Goal: Task Accomplishment & Management: Complete application form

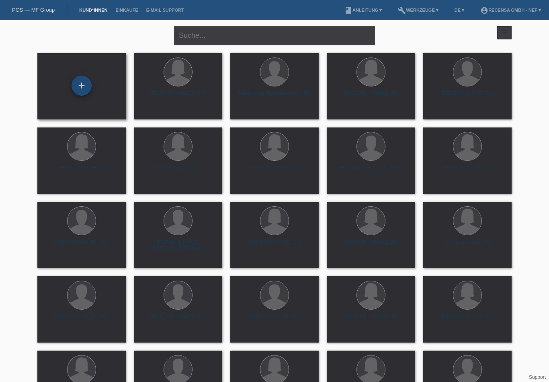
click at [83, 83] on div "+" at bounding box center [82, 86] width 20 height 20
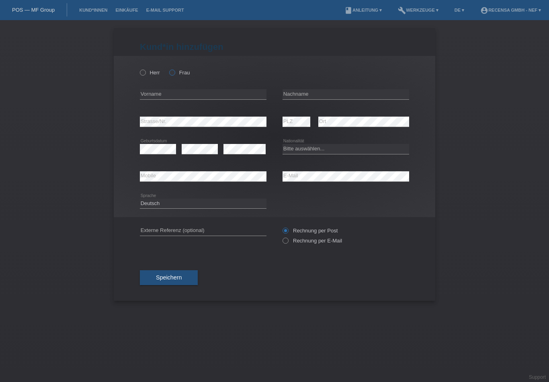
click at [168, 68] on icon at bounding box center [168, 68] width 0 height 0
click at [172, 71] on input "Frau" at bounding box center [171, 72] width 5 height 5
radio input "true"
click at [170, 96] on input "text" at bounding box center [203, 94] width 127 height 10
type input "Sarah"
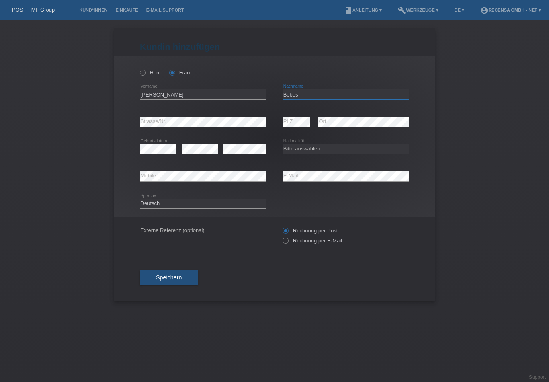
type input "Bobos"
select select "AT"
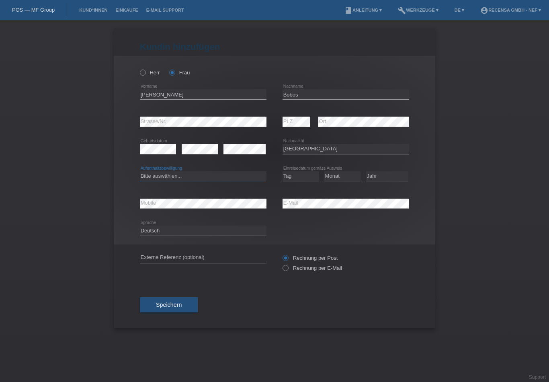
drag, startPoint x: 321, startPoint y: 190, endPoint x: 225, endPoint y: 180, distance: 96.6
select select "C"
drag, startPoint x: 433, startPoint y: 236, endPoint x: 309, endPoint y: 177, distance: 136.8
select select "01"
select select "08"
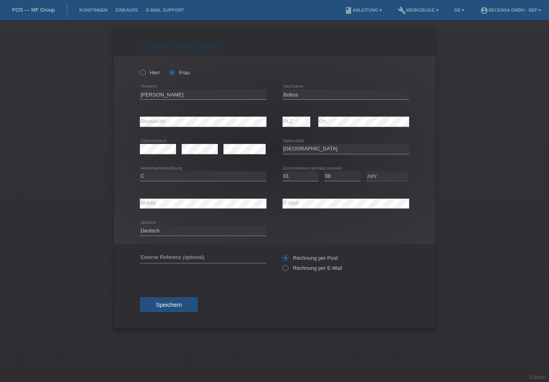
select select "2013"
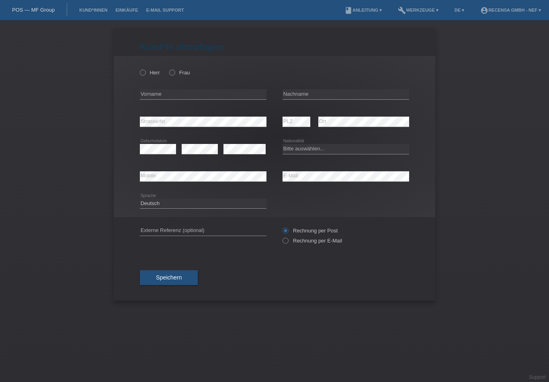
click at [85, 7] on li "Kund*innen" at bounding box center [93, 10] width 36 height 21
click at [86, 9] on link "Kund*innen" at bounding box center [93, 10] width 36 height 5
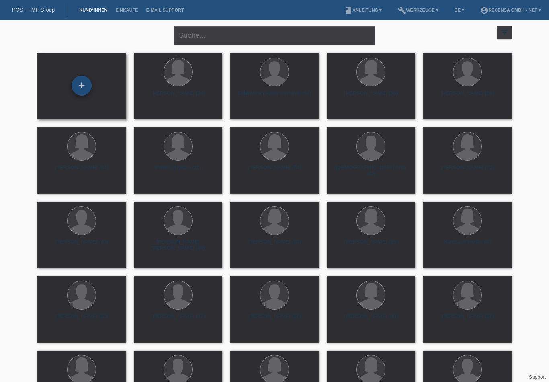
click at [86, 84] on div "+" at bounding box center [82, 86] width 20 height 20
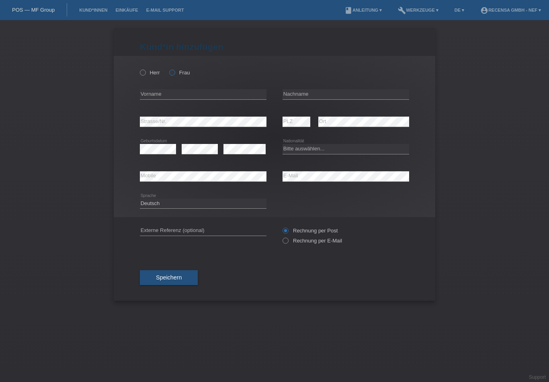
click at [168, 68] on icon at bounding box center [168, 68] width 0 height 0
click at [174, 73] on input "Frau" at bounding box center [171, 72] width 5 height 5
radio input "true"
click at [170, 93] on input "text" at bounding box center [203, 94] width 127 height 10
type input "Sarah"
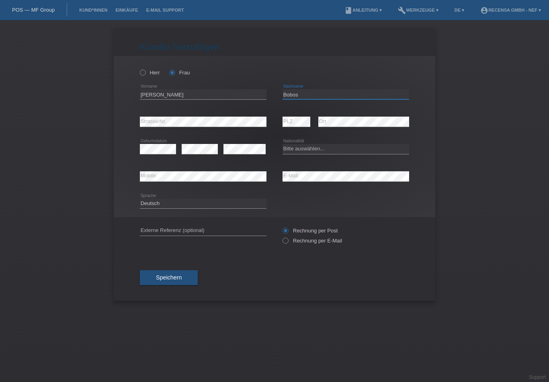
type input "Bobos"
select select "AT"
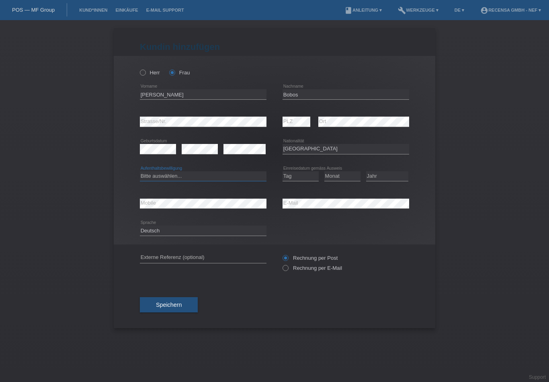
select select "C"
select select "01"
select select "08"
select select "2013"
click at [281, 264] on icon at bounding box center [281, 264] width 0 height 0
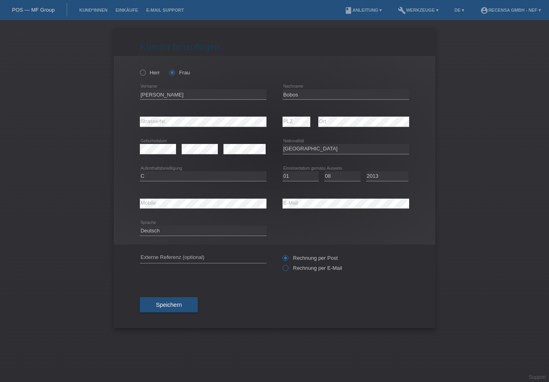
click at [283, 271] on input "Rechnung per E-Mail" at bounding box center [285, 270] width 5 height 10
radio input "true"
click at [186, 308] on button "Speichern" at bounding box center [169, 304] width 58 height 15
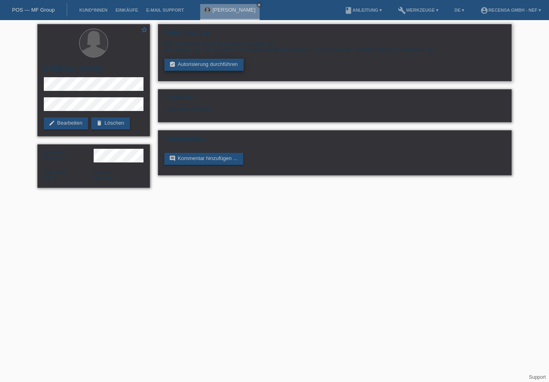
click at [208, 67] on link "assignment_turned_in Autorisierung durchführen" at bounding box center [203, 65] width 79 height 12
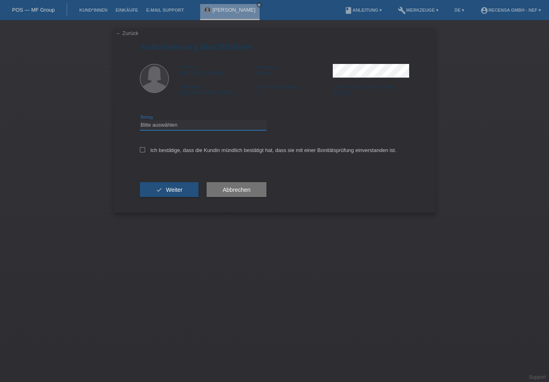
select select "3"
click at [144, 152] on input "Ich bestätige, dass die Kundin mündlich bestätigt hat, dass sie mit einer Bonit…" at bounding box center [142, 149] width 5 height 5
checkbox input "true"
click at [169, 193] on span "Weiter" at bounding box center [174, 190] width 16 height 6
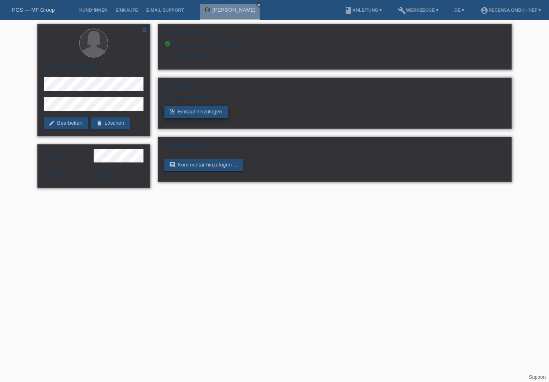
click at [213, 118] on link "add_shopping_cart Einkauf hinzufügen" at bounding box center [196, 112] width 64 height 12
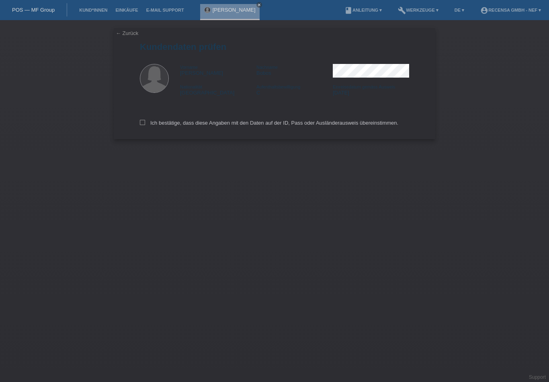
click at [127, 34] on link "← Zurück" at bounding box center [127, 33] width 23 height 6
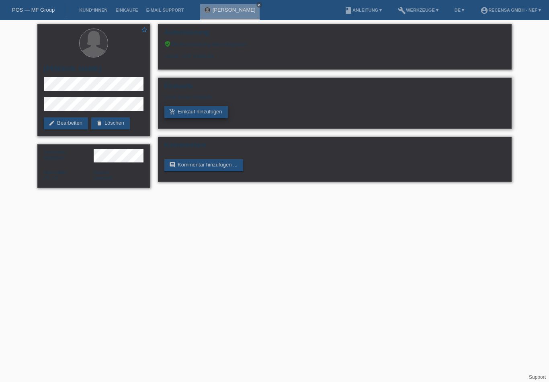
click at [219, 118] on link "add_shopping_cart Einkauf hinzufügen" at bounding box center [196, 112] width 64 height 12
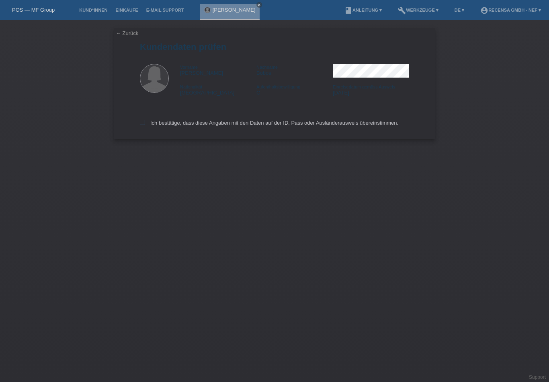
click at [142, 124] on icon at bounding box center [142, 122] width 5 height 5
click at [142, 124] on input "Ich bestätige, dass diese Angaben mit den Daten auf der ID, Pass oder Ausländer…" at bounding box center [142, 122] width 5 height 5
checkbox input "true"
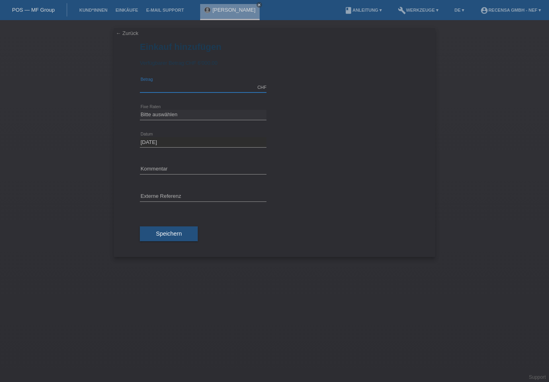
click at [171, 88] on input "text" at bounding box center [203, 87] width 127 height 10
click at [102, 10] on link "Kund*innen" at bounding box center [93, 10] width 36 height 5
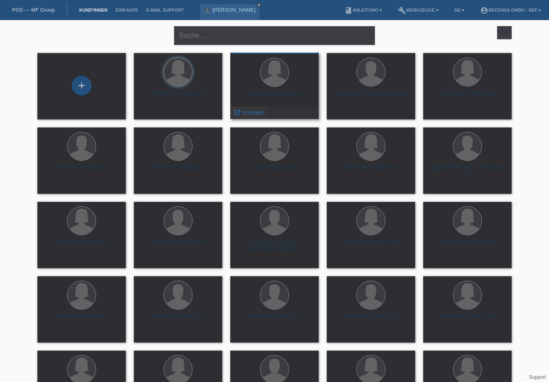
click at [250, 112] on span "Anzeigen" at bounding box center [253, 112] width 22 height 6
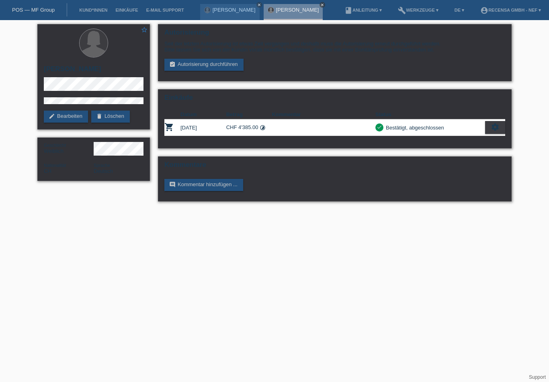
click at [320, 5] on icon "close" at bounding box center [322, 5] width 4 height 4
click at [98, 10] on link "Kund*innen" at bounding box center [93, 10] width 36 height 5
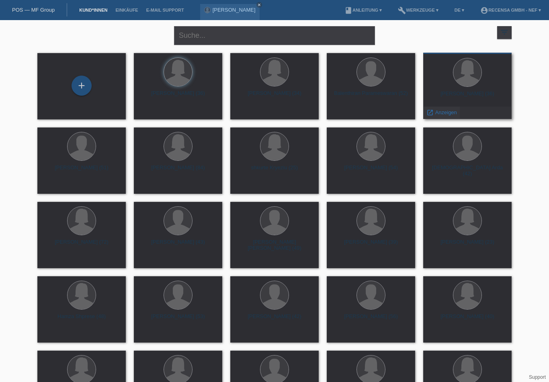
click at [452, 113] on span "Anzeigen" at bounding box center [446, 112] width 22 height 6
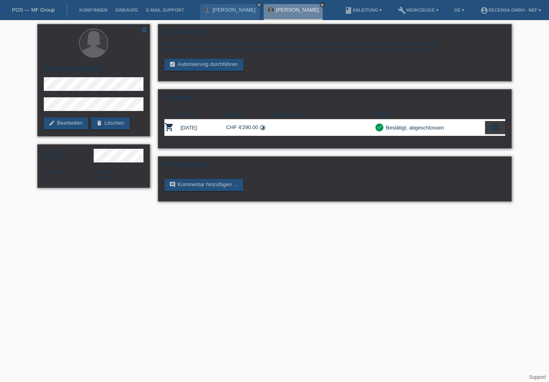
click at [320, 6] on icon "close" at bounding box center [322, 5] width 4 height 4
click at [257, 7] on link "close" at bounding box center [260, 5] width 6 height 6
click at [94, 10] on link "Kund*innen" at bounding box center [93, 10] width 36 height 5
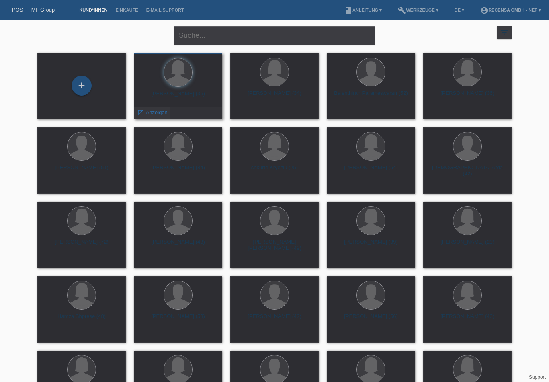
click at [158, 113] on span "Anzeigen" at bounding box center [157, 112] width 22 height 6
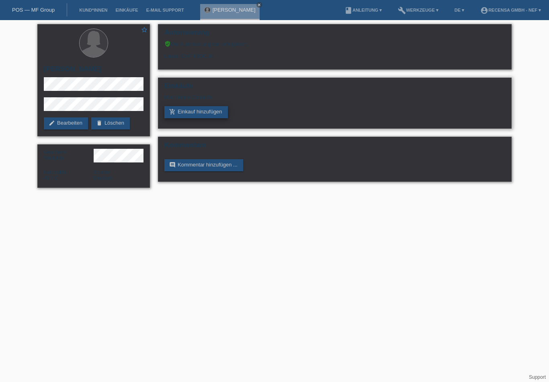
click at [191, 118] on link "add_shopping_cart Einkauf hinzufügen" at bounding box center [196, 112] width 64 height 12
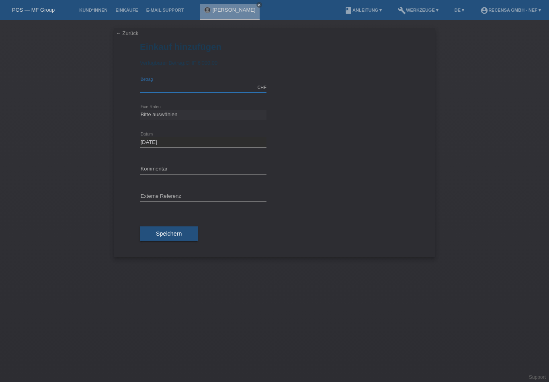
click at [183, 90] on input "text" at bounding box center [203, 87] width 127 height 10
type input "4390.00"
click at [281, 120] on link "calculate" at bounding box center [282, 114] width 14 height 11
type input "4390.00"
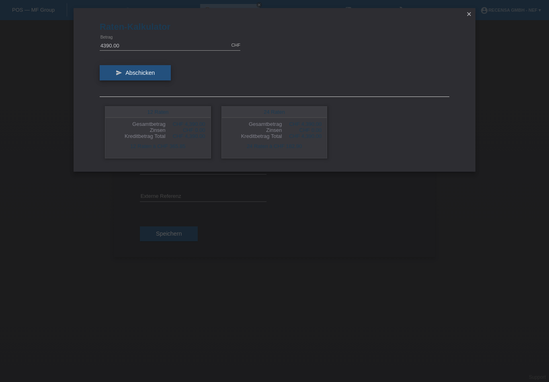
click at [153, 76] on span "Abschicken" at bounding box center [139, 73] width 29 height 6
click at [469, 14] on icon "close" at bounding box center [469, 14] width 6 height 6
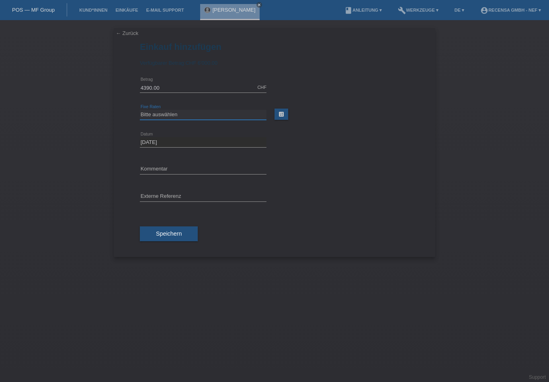
select select "297"
click at [186, 238] on button "Speichern" at bounding box center [169, 233] width 58 height 15
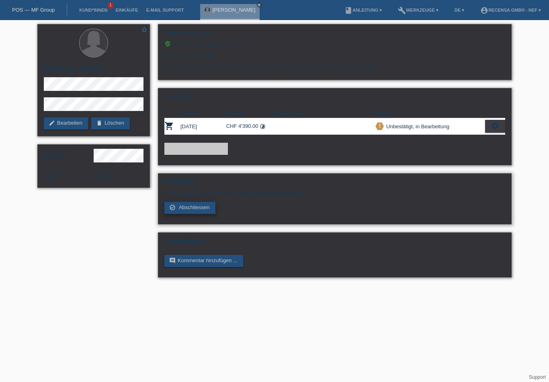
click at [191, 210] on span "Abschliessen" at bounding box center [194, 207] width 31 height 6
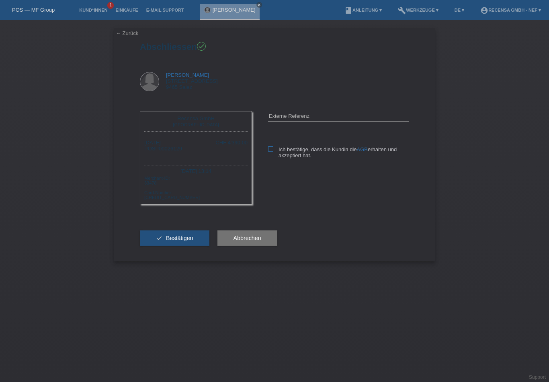
click at [272, 149] on icon at bounding box center [270, 148] width 5 height 5
click at [272, 149] on input "Ich bestätige, dass die Kundin die AGB erhalten und akzeptiert hat." at bounding box center [270, 148] width 5 height 5
checkbox input "true"
click at [257, 241] on span "Abbrechen" at bounding box center [248, 238] width 28 height 6
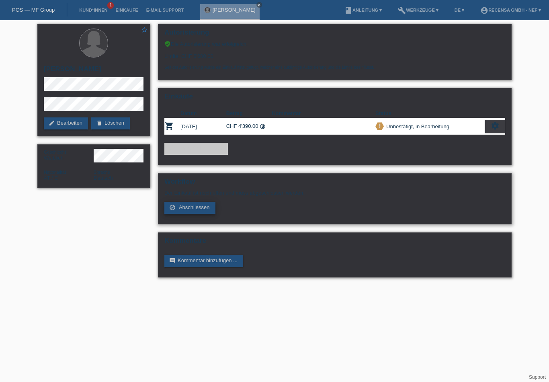
click at [201, 210] on span "Abschliessen" at bounding box center [194, 207] width 31 height 6
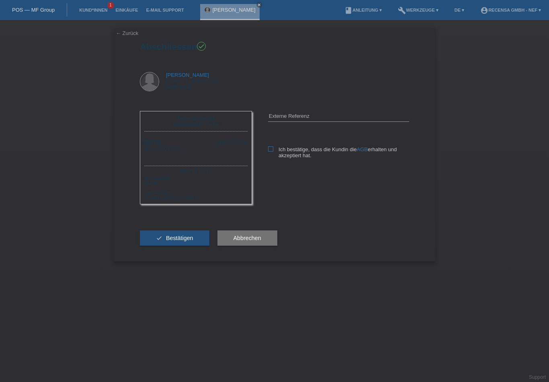
click at [271, 148] on icon at bounding box center [270, 148] width 5 height 5
click at [271, 148] on input "Ich bestätige, dass die Kundin die AGB erhalten und akzeptiert hat." at bounding box center [270, 148] width 5 height 5
checkbox input "true"
click at [183, 241] on span "Bestätigen" at bounding box center [179, 238] width 27 height 6
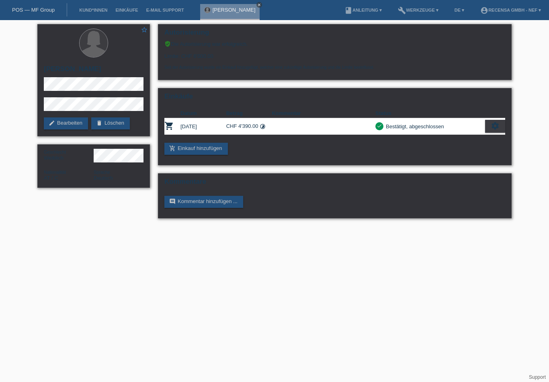
click at [257, 4] on icon "close" at bounding box center [259, 5] width 4 height 4
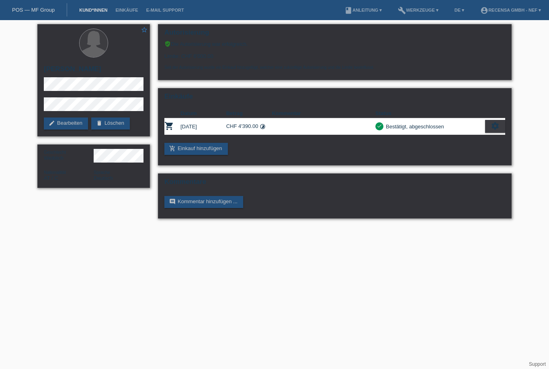
click at [95, 12] on link "Kund*innen" at bounding box center [93, 10] width 36 height 5
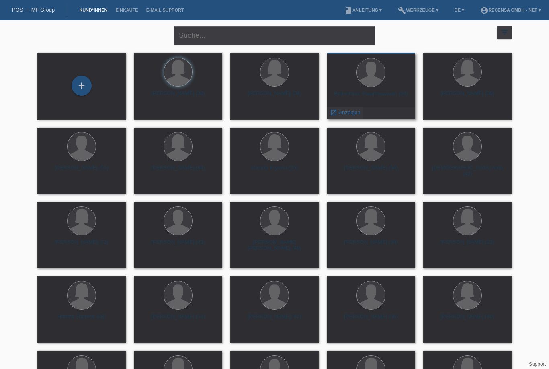
click at [345, 112] on span "Anzeigen" at bounding box center [350, 112] width 22 height 6
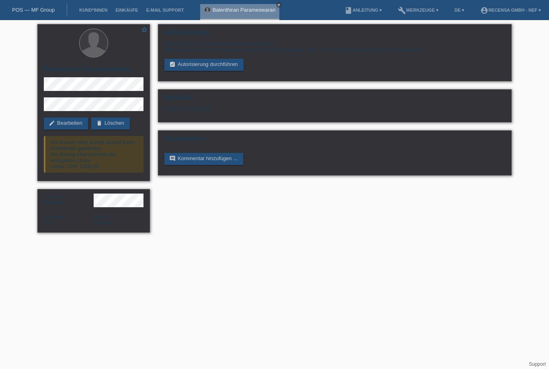
click at [279, 5] on icon "close" at bounding box center [279, 5] width 4 height 4
click at [94, 16] on li "Kund*innen" at bounding box center [93, 10] width 36 height 21
click at [96, 12] on link "Kund*innen" at bounding box center [93, 10] width 36 height 5
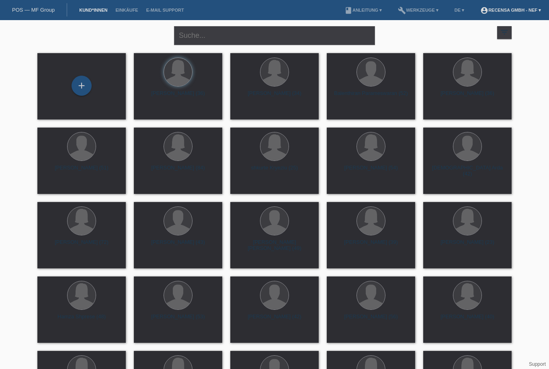
click at [540, 12] on link "account_circle Recensa GmbH - Nef ▾" at bounding box center [510, 10] width 69 height 5
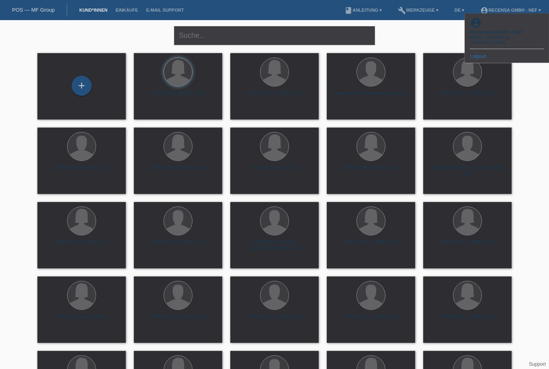
click at [480, 53] on link "Logout" at bounding box center [478, 56] width 16 height 6
